Goal: Task Accomplishment & Management: Use online tool/utility

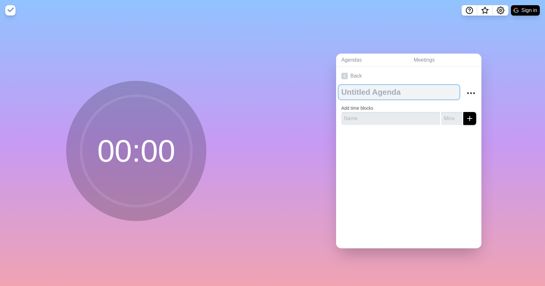
click at [379, 88] on textarea at bounding box center [398, 92] width 121 height 14
type textarea "056 Team Meeting [DATE]"
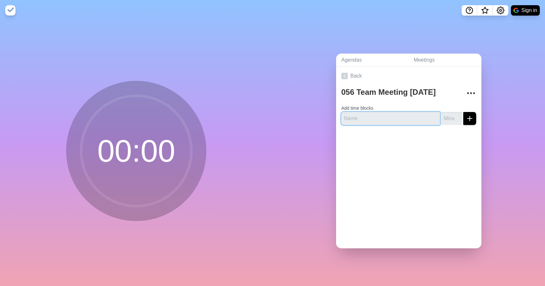
click at [379, 115] on input "text" at bounding box center [390, 118] width 99 height 13
click at [401, 117] on input "text" at bounding box center [390, 118] width 99 height 13
click at [360, 116] on input "text" at bounding box center [390, 118] width 99 height 13
type input "EHS Moment"
click at [451, 116] on input "-1" at bounding box center [451, 118] width 21 height 13
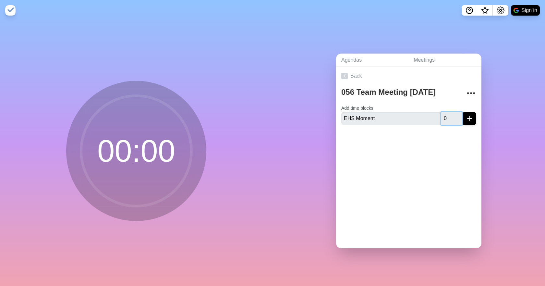
click at [452, 114] on input "0" at bounding box center [451, 118] width 21 height 13
click at [452, 114] on input "1" at bounding box center [451, 118] width 21 height 13
click at [452, 114] on input "2" at bounding box center [451, 118] width 21 height 13
click at [452, 114] on input "3" at bounding box center [451, 118] width 21 height 13
type input "4"
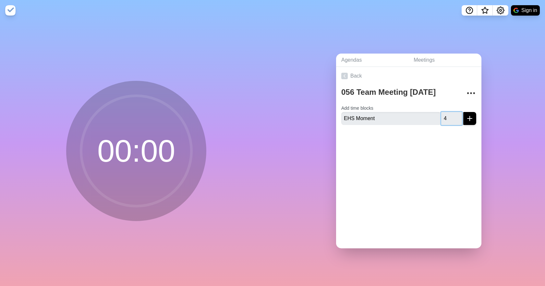
click at [452, 114] on input "4" at bounding box center [451, 118] width 21 height 13
click at [465, 116] on icon "submit" at bounding box center [469, 118] width 8 height 8
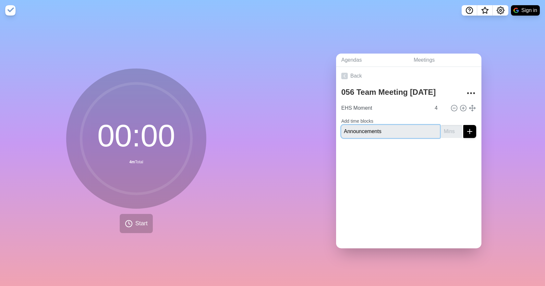
type input "Announcements"
click at [451, 125] on input "1" at bounding box center [451, 131] width 21 height 13
type input "2"
click at [451, 125] on input "2" at bounding box center [451, 131] width 21 height 13
click at [467, 131] on line "submit" at bounding box center [469, 131] width 5 height 0
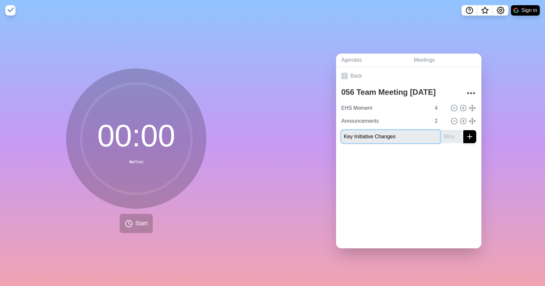
type input "Key Initiative Changes"
click at [448, 133] on input "number" at bounding box center [451, 136] width 21 height 13
type input "15"
click at [468, 136] on button "submit" at bounding box center [469, 136] width 13 height 13
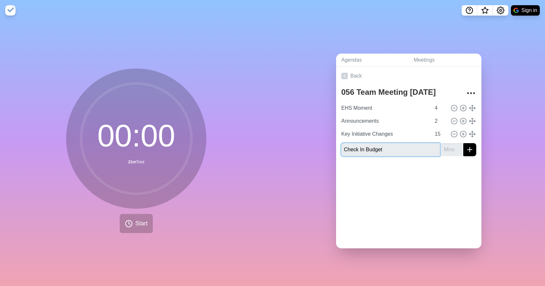
type input "Check In Budget"
click at [446, 145] on input "number" at bounding box center [451, 149] width 21 height 13
type input "4"
click at [467, 145] on button "submit" at bounding box center [469, 149] width 13 height 13
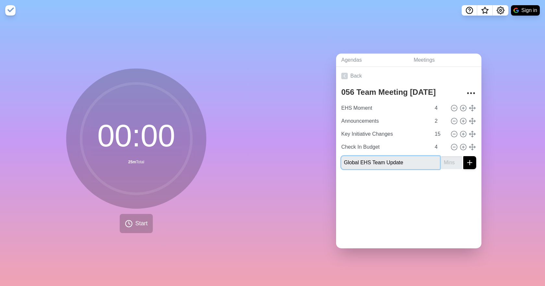
type input "Global EHS Team Update"
type input "1"
click at [453, 157] on input "1" at bounding box center [451, 162] width 21 height 13
type input "45"
click at [465, 161] on icon "submit" at bounding box center [469, 163] width 8 height 8
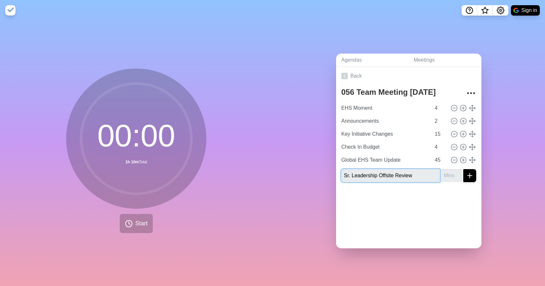
type input "Sr. Leadership Offsite Review"
click at [442, 173] on input "number" at bounding box center [451, 175] width 21 height 13
type input "20"
click at [465, 173] on icon "submit" at bounding box center [469, 175] width 8 height 8
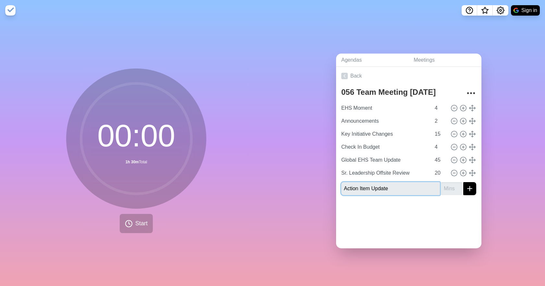
type input "Action Item Update"
click at [441, 182] on input "number" at bounding box center [451, 188] width 21 height 13
type input "1"
click at [432, 195] on div "056 Team Meeting [DATE] EHS Moment 4 Announcements 2 Key Initiative Changes 15 …" at bounding box center [408, 142] width 145 height 115
click at [467, 188] on line "submit" at bounding box center [469, 188] width 5 height 0
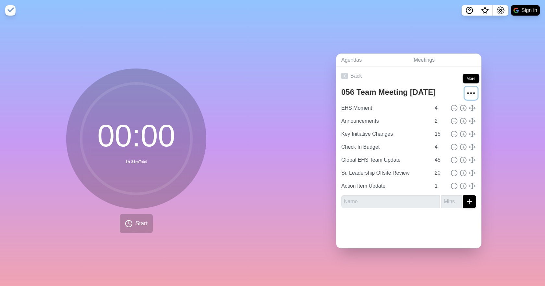
click at [465, 88] on icon "More" at bounding box center [470, 93] width 10 height 10
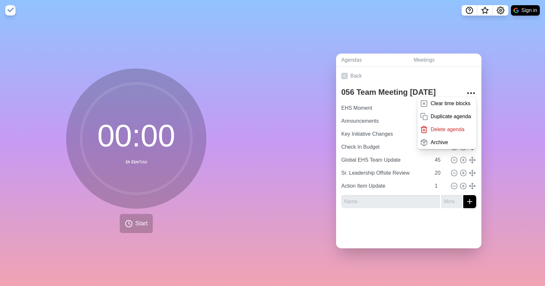
click at [424, 223] on div at bounding box center [408, 226] width 145 height 26
click at [425, 57] on link "Meetings" at bounding box center [444, 59] width 73 height 13
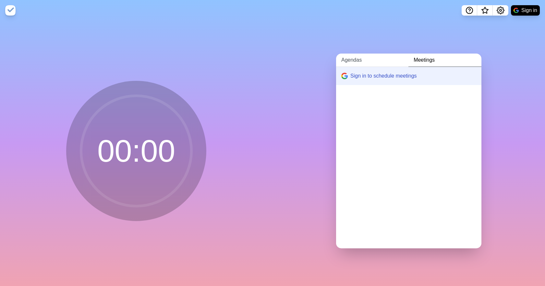
click at [349, 59] on link "Agendas" at bounding box center [372, 59] width 72 height 13
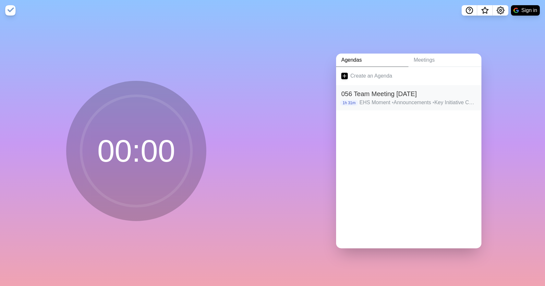
click at [390, 92] on h2 "056 Team Meeting [DATE]" at bounding box center [408, 94] width 135 height 10
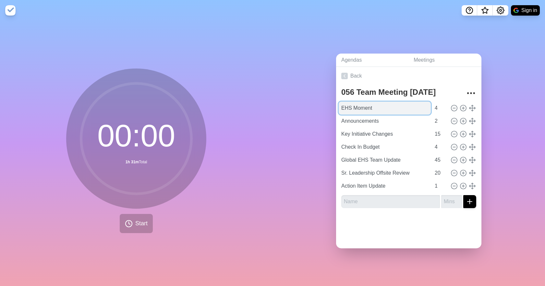
click at [368, 110] on input "EHS Moment" at bounding box center [384, 107] width 92 height 13
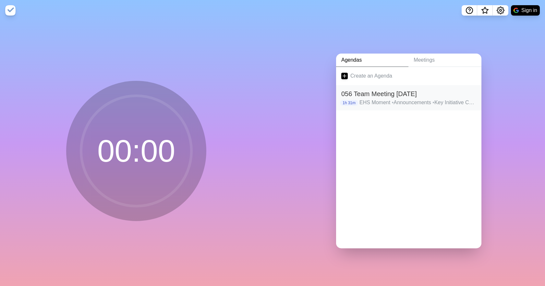
click at [381, 95] on h2 "056 Team Meeting [DATE]" at bounding box center [408, 94] width 135 height 10
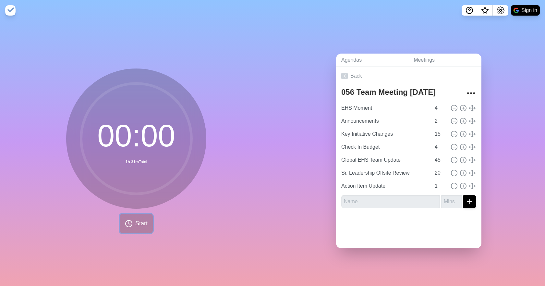
click at [135, 222] on span "Start" at bounding box center [141, 223] width 12 height 9
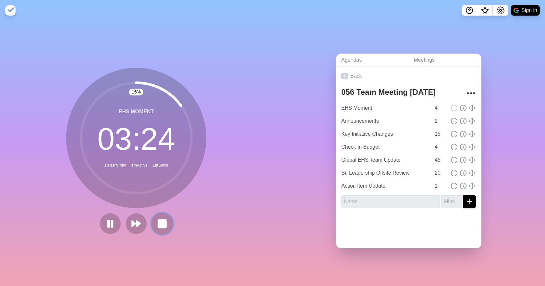
click at [167, 222] on button at bounding box center [162, 223] width 22 height 22
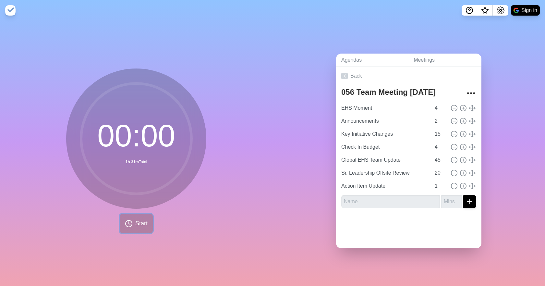
click at [135, 220] on span "Start" at bounding box center [141, 223] width 12 height 9
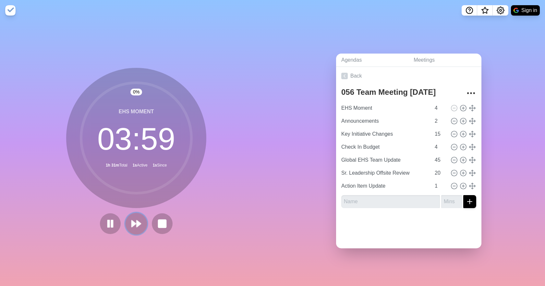
click at [136, 223] on polygon at bounding box center [138, 223] width 4 height 6
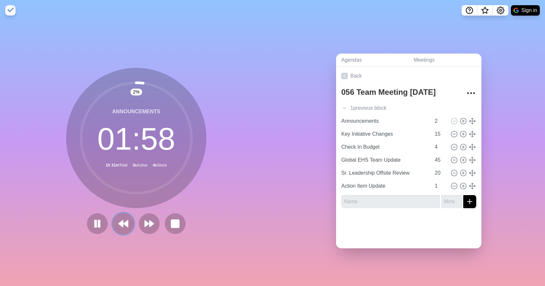
click at [122, 222] on icon at bounding box center [123, 223] width 11 height 11
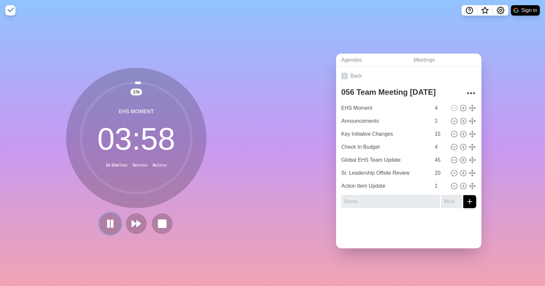
click at [108, 222] on rect at bounding box center [109, 222] width 2 height 7
click at [107, 222] on polygon at bounding box center [110, 223] width 6 height 8
click at [130, 89] on circle at bounding box center [136, 138] width 110 height 110
click at [138, 229] on button at bounding box center [136, 223] width 22 height 22
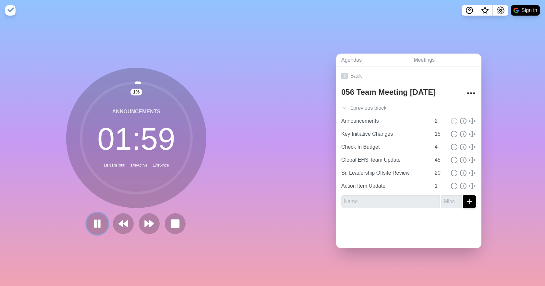
click at [99, 224] on icon at bounding box center [97, 223] width 11 height 11
click at [171, 218] on icon at bounding box center [175, 223] width 11 height 11
